Goal: Navigation & Orientation: Find specific page/section

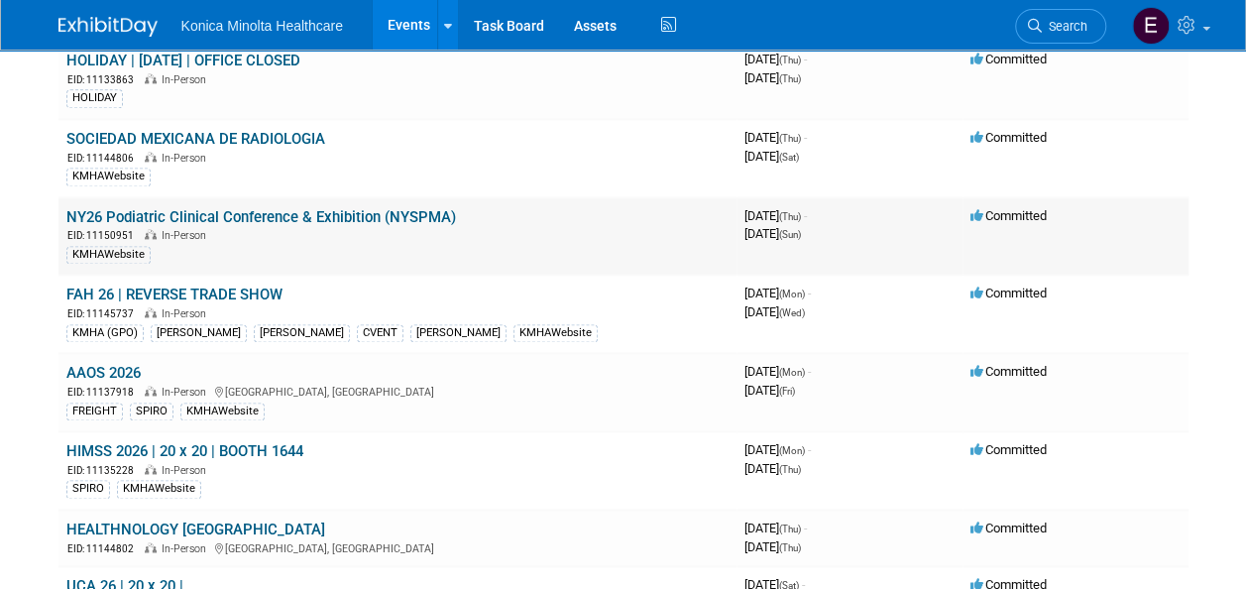
scroll to position [1288, 0]
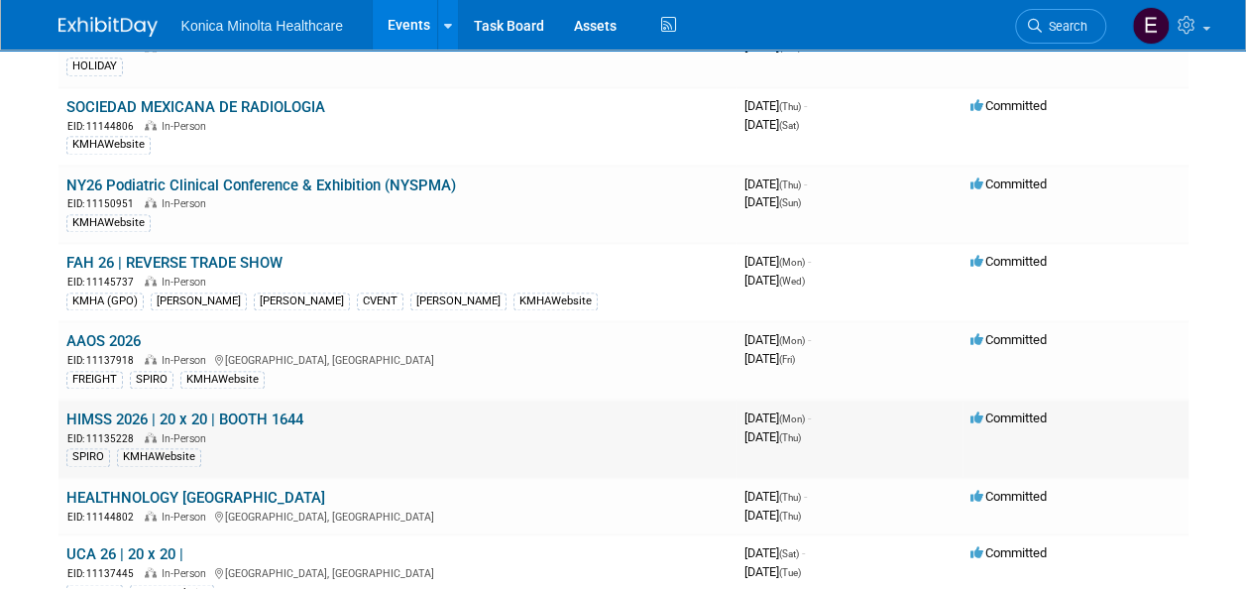
click at [103, 410] on link "HIMSS 2026 | 20 x 20 | BOOTH 1644" at bounding box center [184, 419] width 237 height 18
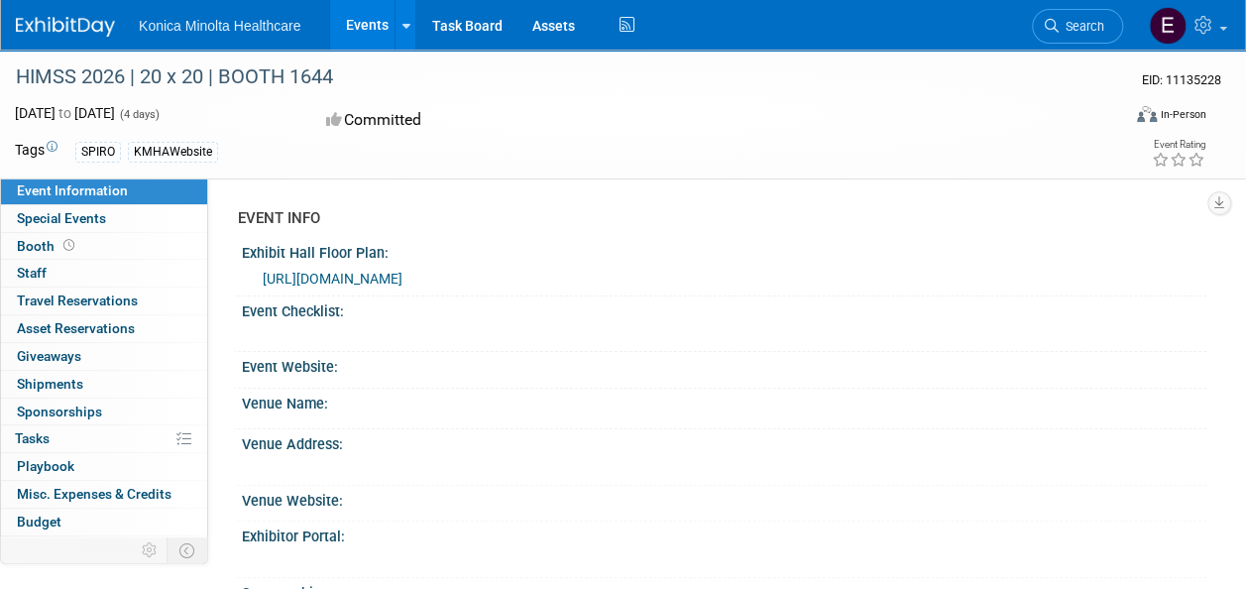
click at [329, 252] on div "Exhibit Hall Floor Plan:" at bounding box center [724, 250] width 964 height 25
click at [328, 272] on span "https://himss26.mapyourshow.com/8_0/exhview/index.cfm?hallID=B&selectedBooth=16…" at bounding box center [333, 279] width 140 height 16
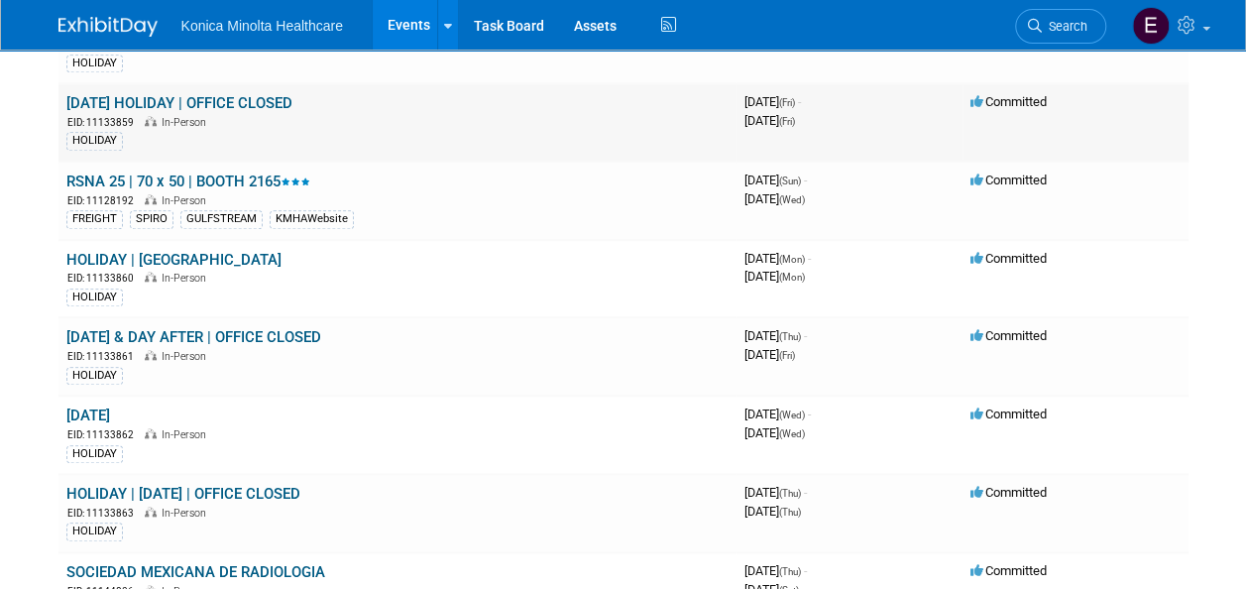
scroll to position [793, 0]
